Goal: Transaction & Acquisition: Purchase product/service

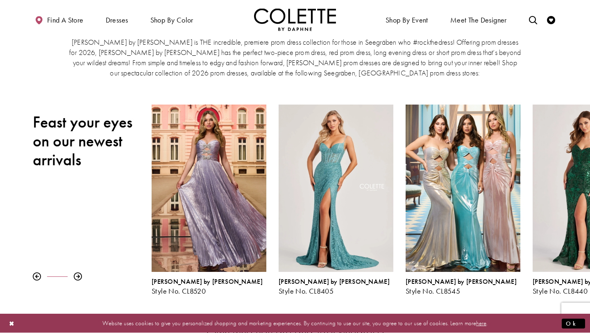
scroll to position [71, 0]
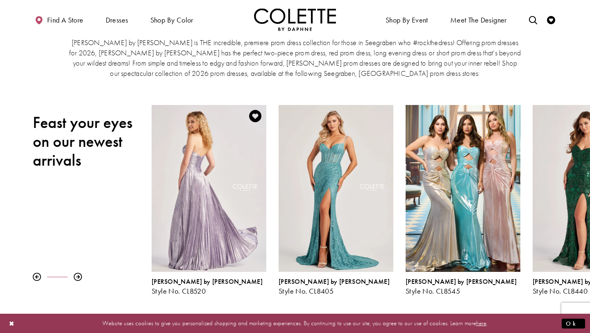
scroll to position [40, 0]
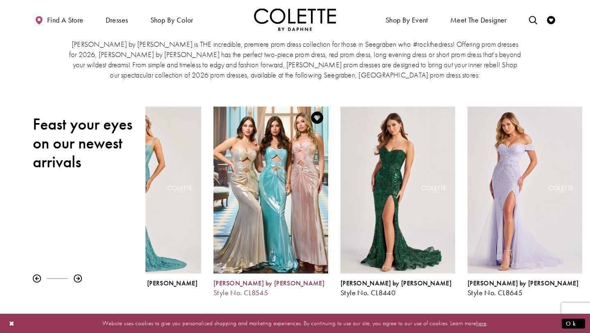
drag, startPoint x: 522, startPoint y: 287, endPoint x: 325, endPoint y: 288, distance: 196.8
click at [325, 288] on div "[PERSON_NAME] by [PERSON_NAME] Style No. CL8545" at bounding box center [270, 202] width 127 height 190
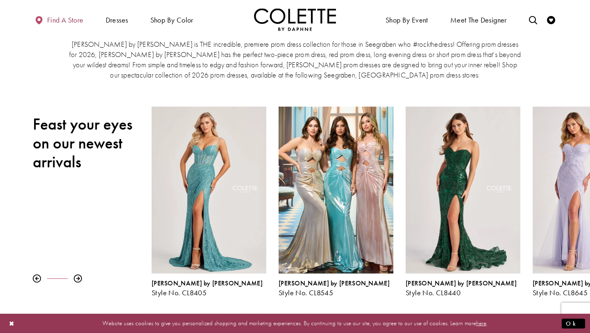
click at [73, 19] on span "Find a store" at bounding box center [65, 20] width 36 height 8
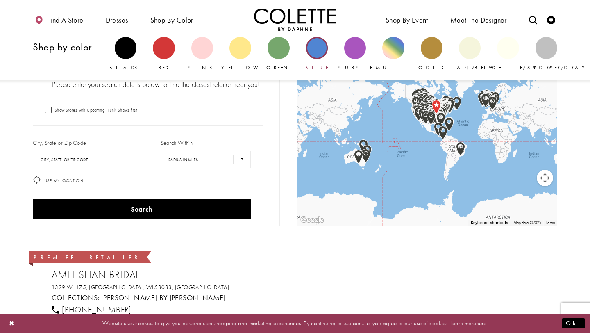
click at [315, 42] on div "Primary block" at bounding box center [317, 48] width 22 height 22
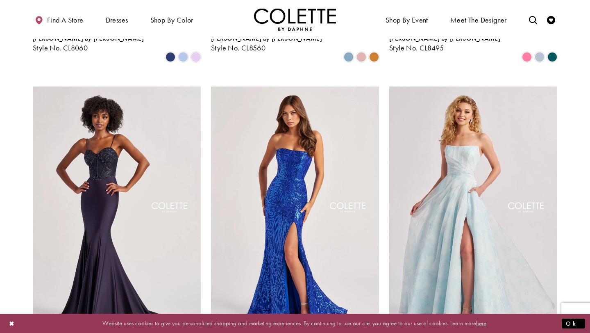
scroll to position [655, 0]
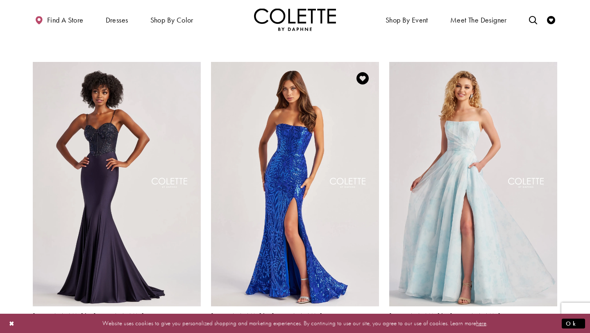
click at [360, 330] on span "Product List" at bounding box center [362, 335] width 10 height 10
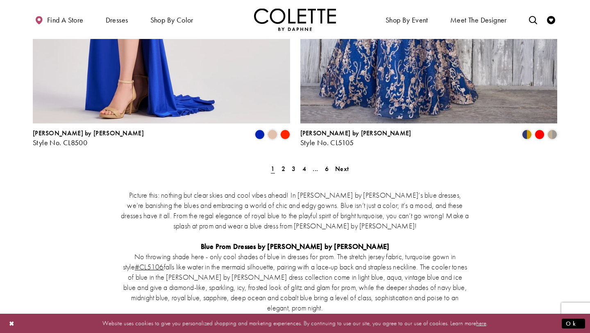
scroll to position [1570, 0]
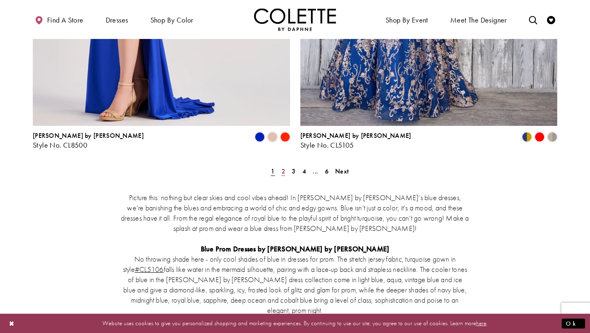
click at [283, 167] on span "2" at bounding box center [284, 171] width 4 height 9
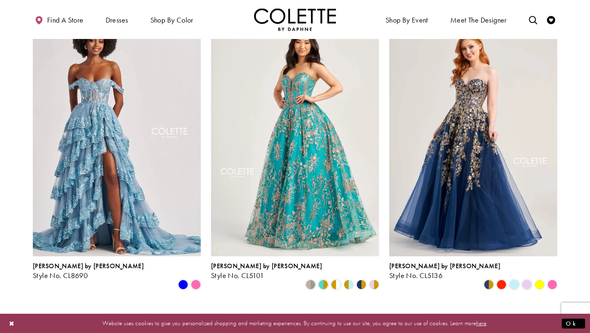
scroll to position [111, 0]
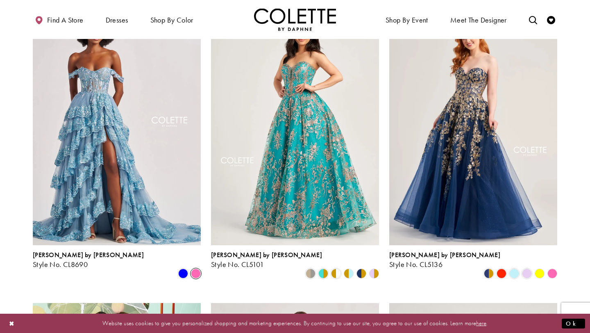
click at [196, 269] on span "Product List" at bounding box center [196, 274] width 10 height 10
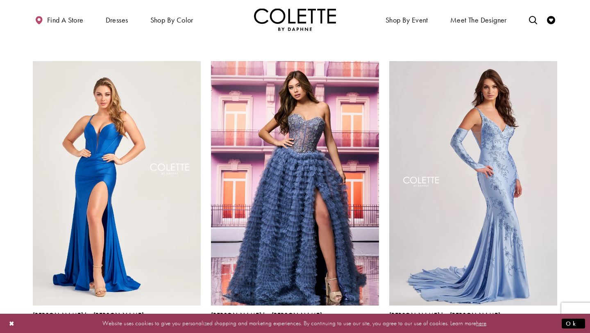
scroll to position [660, 0]
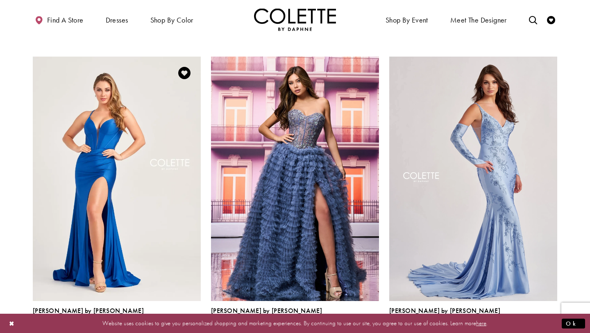
click at [188, 324] on span "Product List" at bounding box center [183, 329] width 10 height 10
click at [195, 324] on span "Product List" at bounding box center [196, 329] width 10 height 10
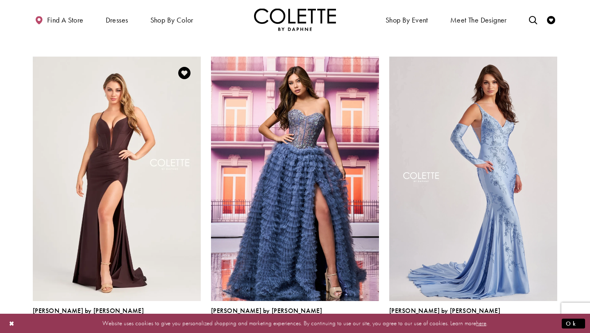
click at [175, 324] on span "Product List" at bounding box center [171, 329] width 10 height 10
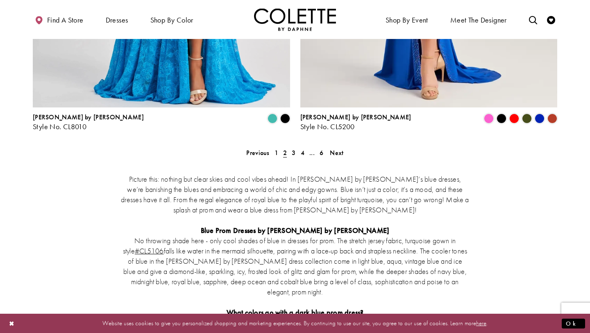
scroll to position [1589, 0]
click at [297, 146] on link "3" at bounding box center [294, 152] width 9 height 12
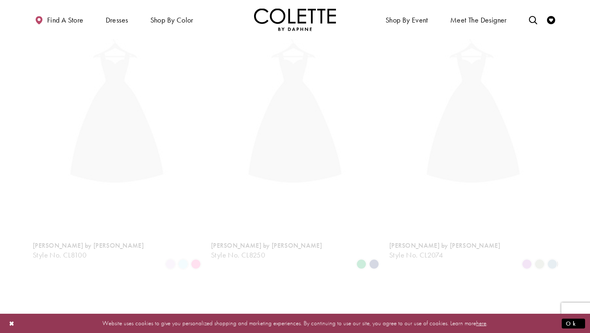
scroll to position [44, 0]
